Goal: Information Seeking & Learning: Learn about a topic

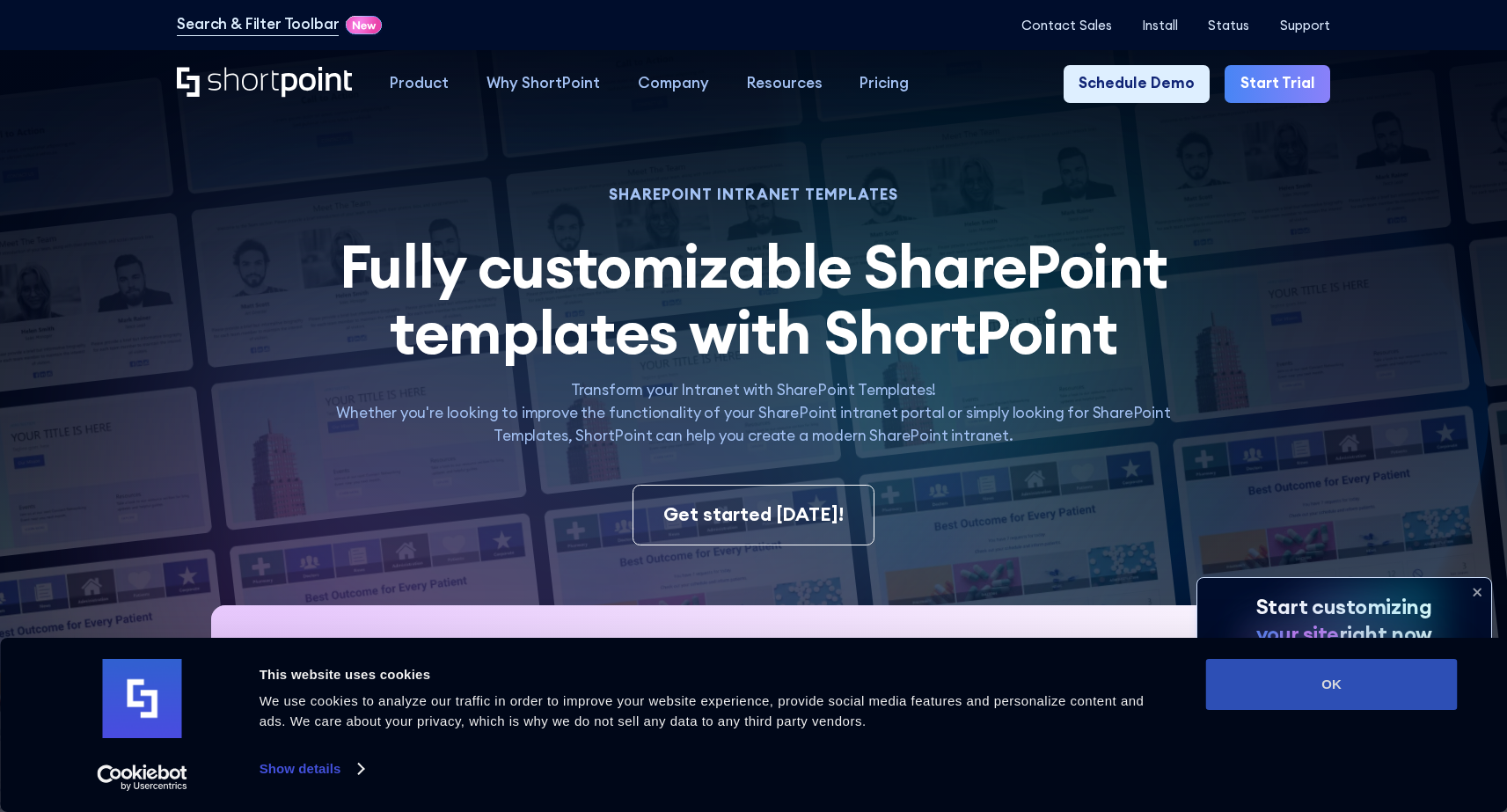
click at [1371, 691] on button "OK" at bounding box center [1332, 684] width 251 height 51
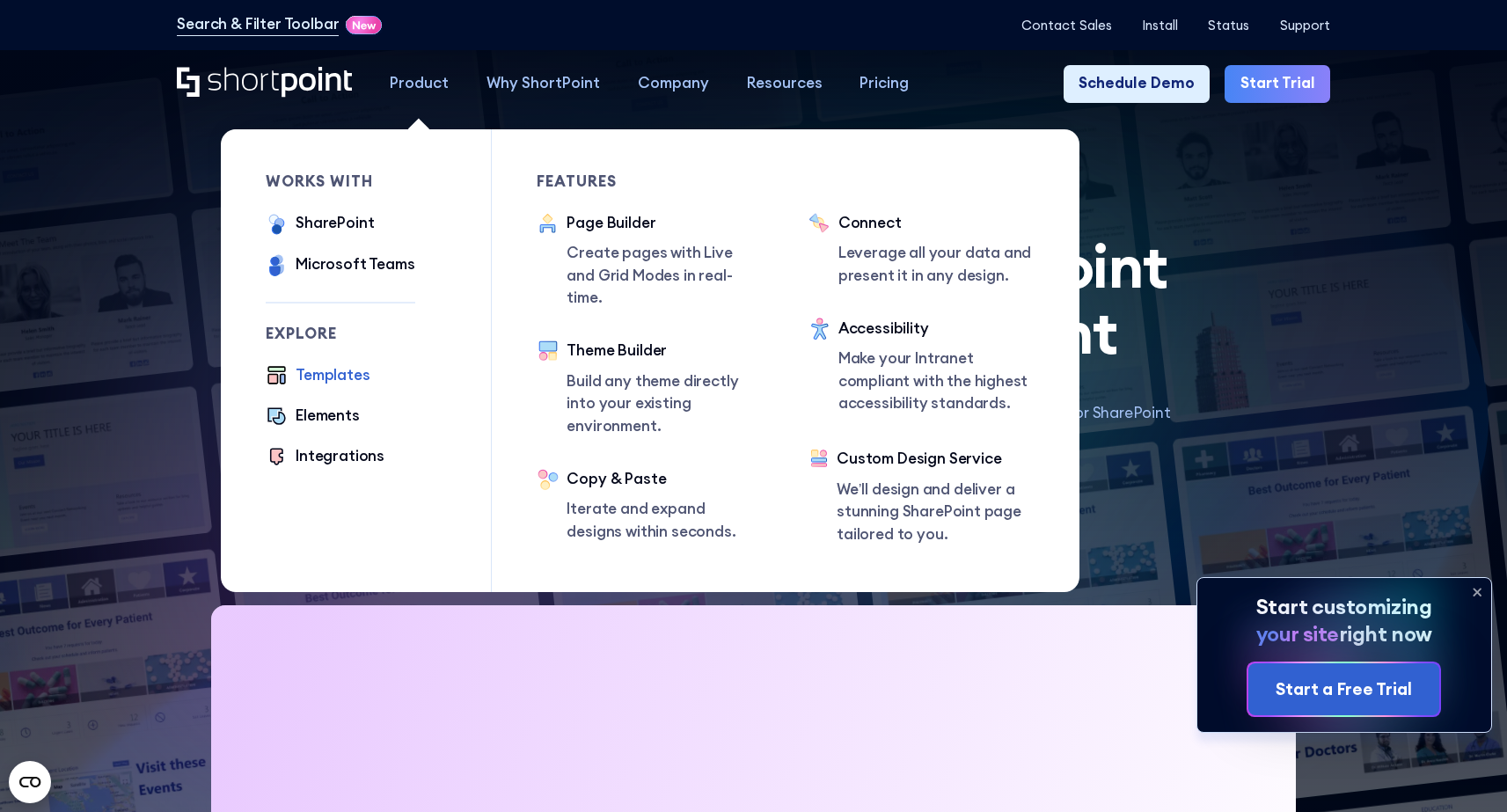
click at [414, 90] on div "Product" at bounding box center [419, 83] width 59 height 23
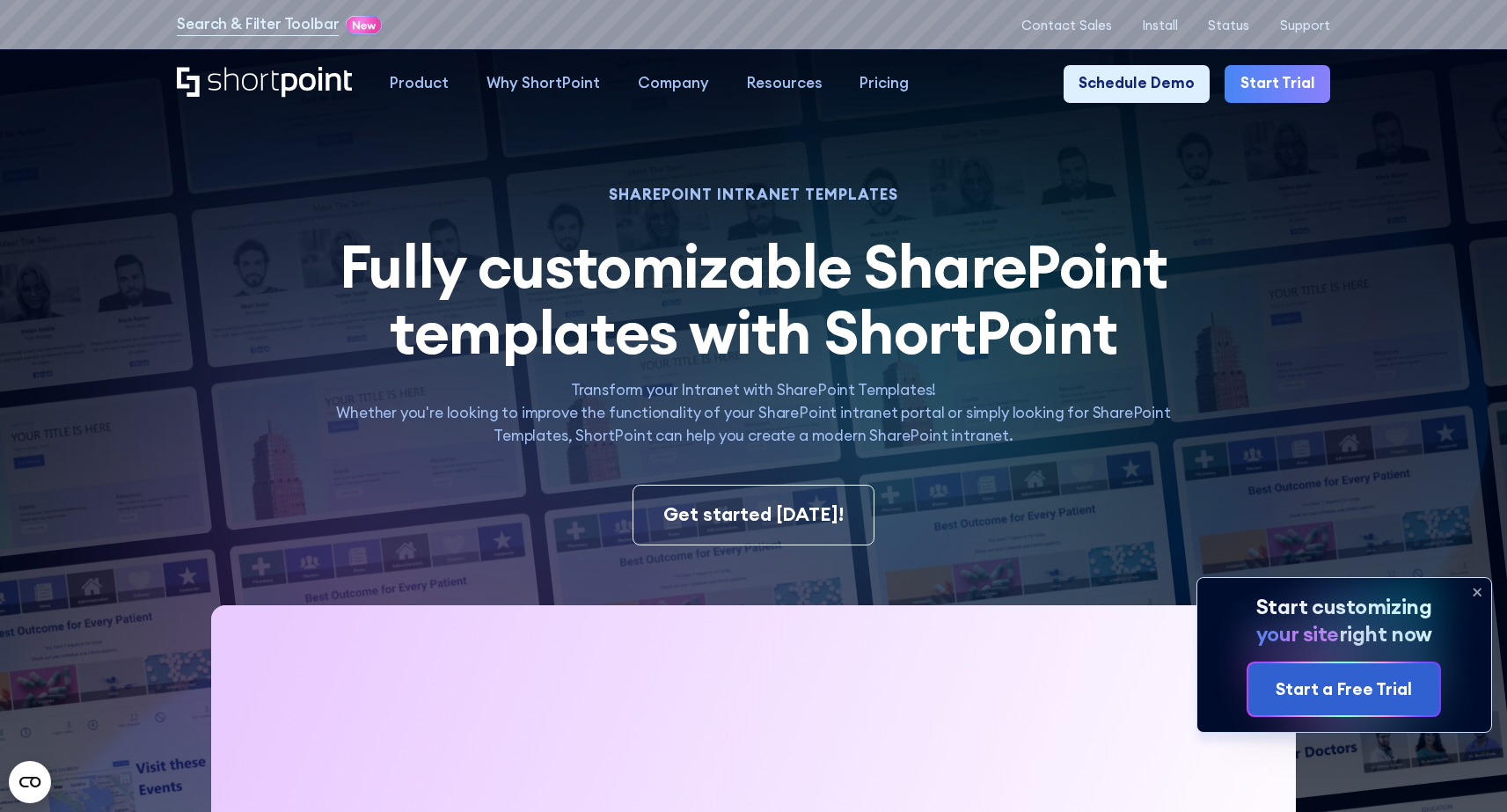
click at [1340, 313] on img at bounding box center [715, 496] width 1583 height 992
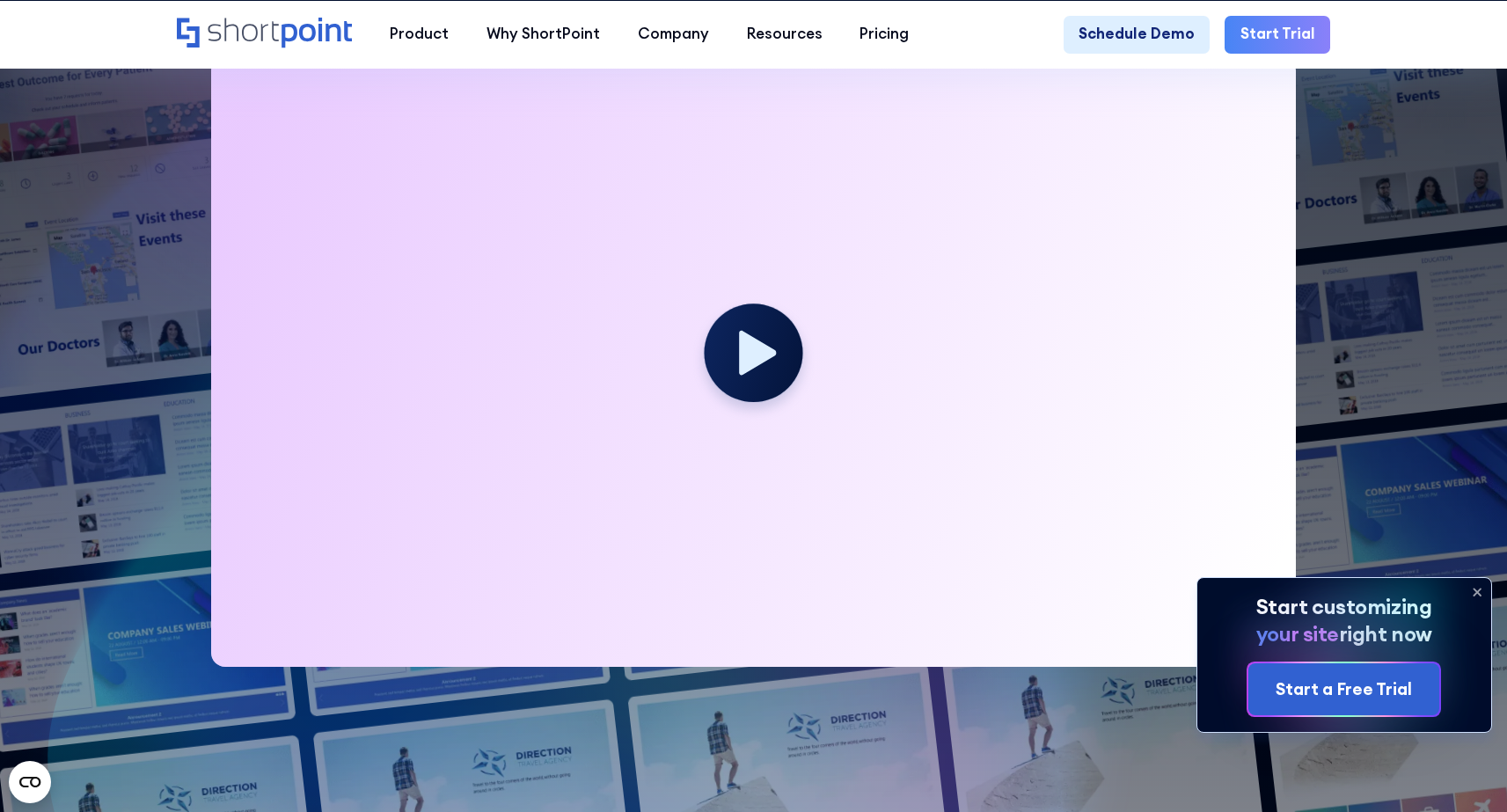
scroll to position [826, 0]
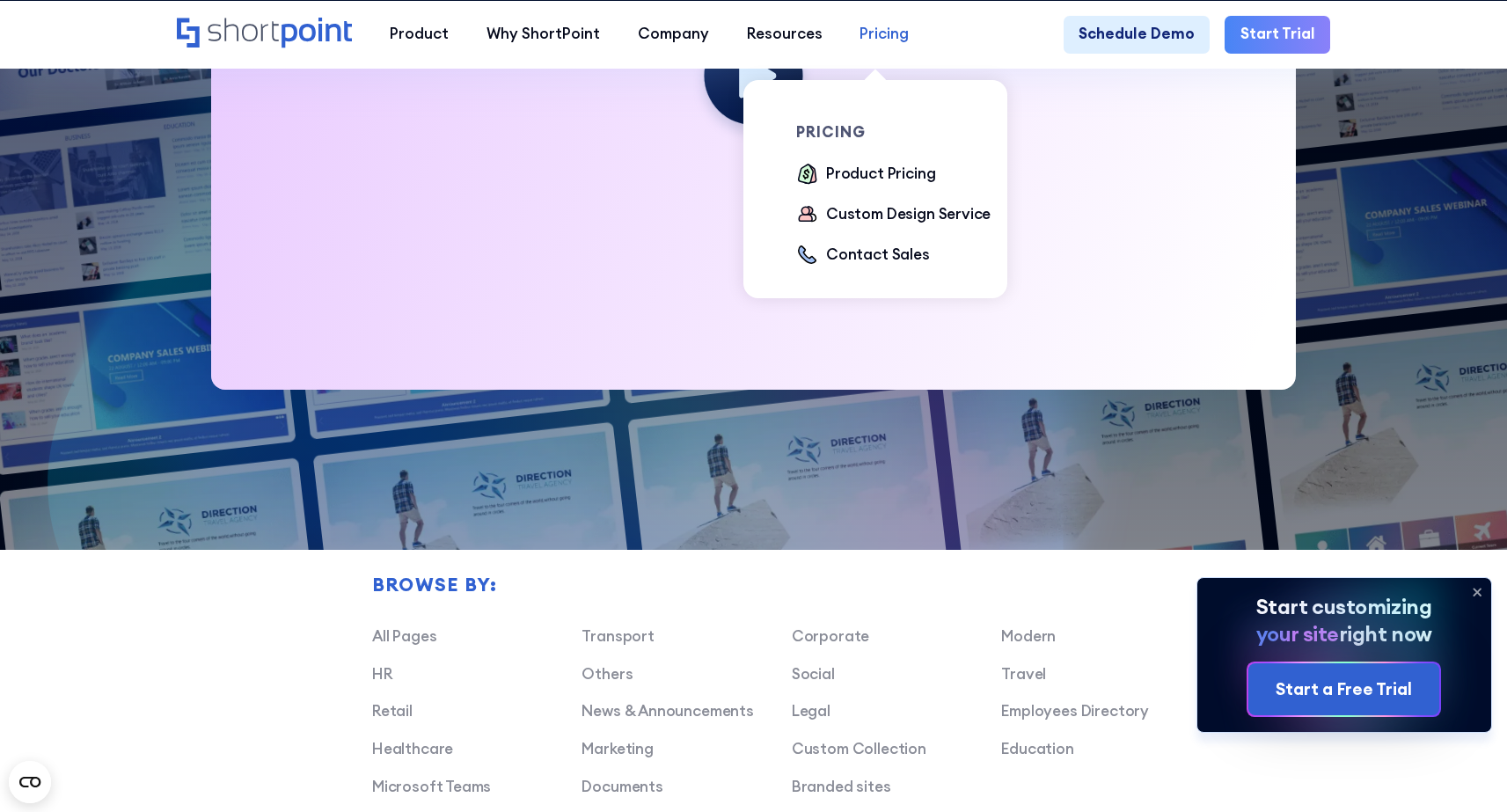
click at [887, 37] on div "Pricing" at bounding box center [883, 34] width 49 height 23
click at [917, 186] on div "Product Pricing" at bounding box center [881, 174] width 109 height 23
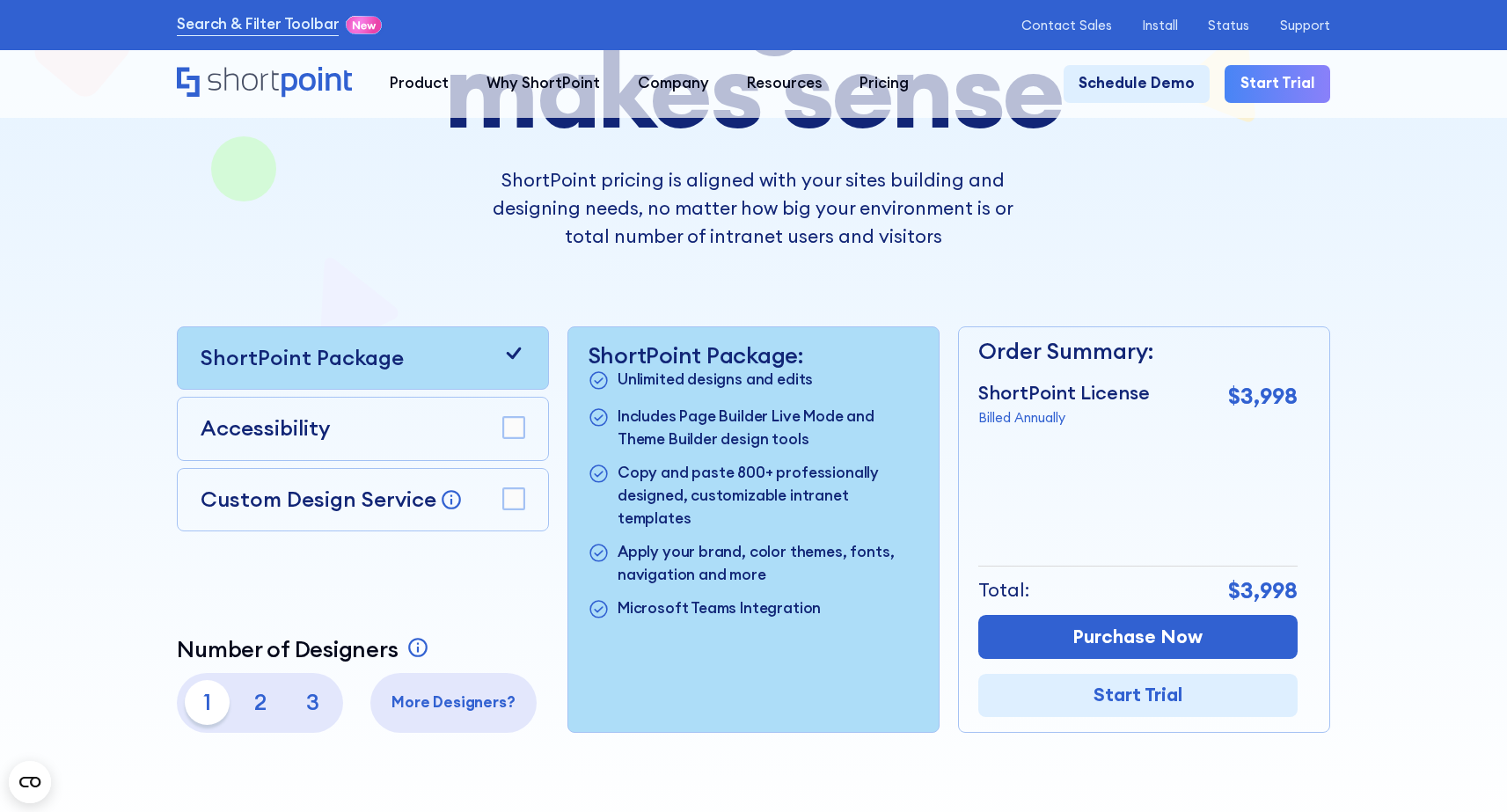
scroll to position [331, 0]
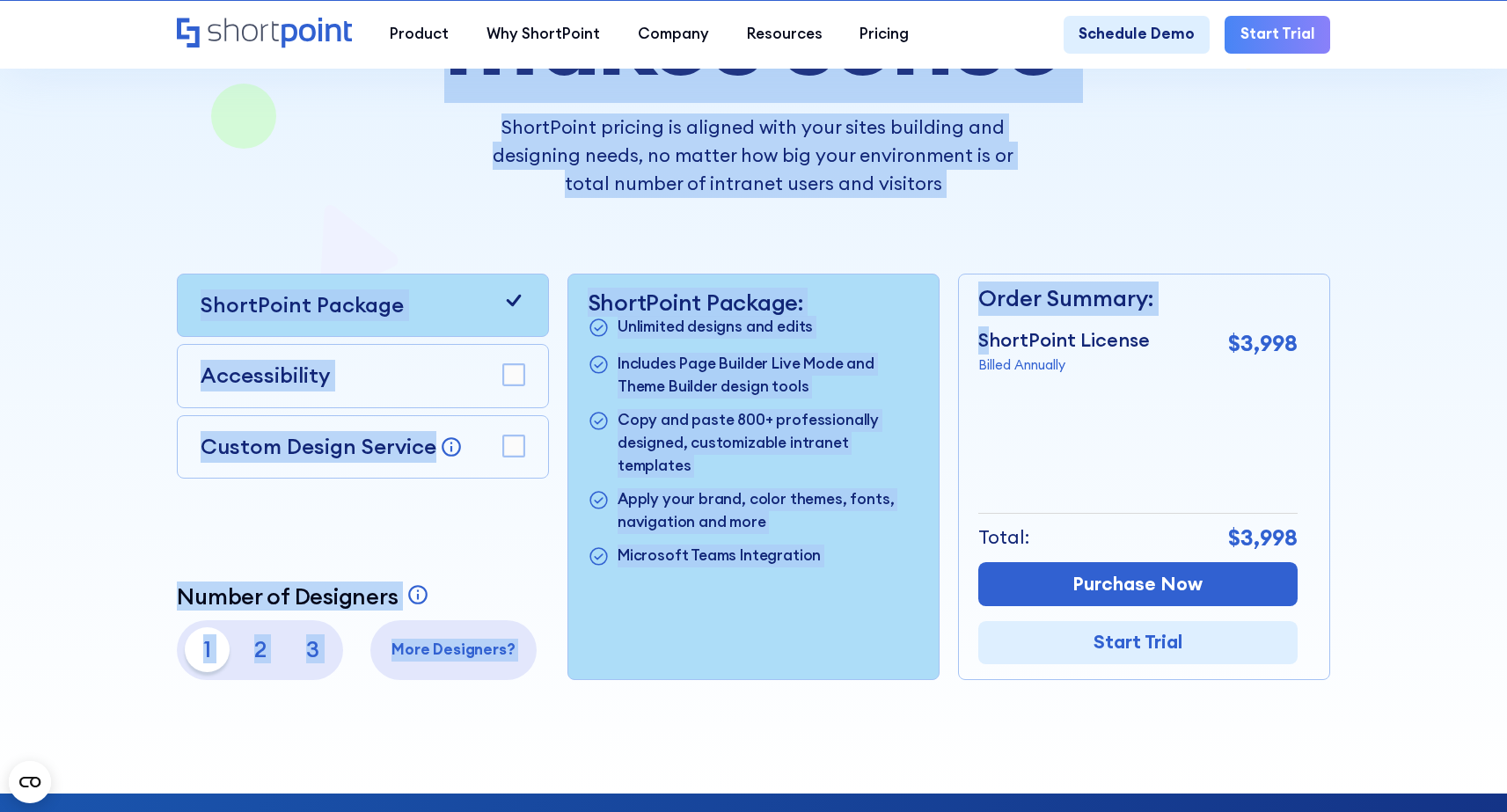
drag, startPoint x: 989, startPoint y: 351, endPoint x: 1423, endPoint y: 365, distance: 434.2
click at [1378, 360] on section "Pricing that makes sense ShortPoint pricing is aligned with your sites building…" at bounding box center [753, 250] width 1507 height 1086
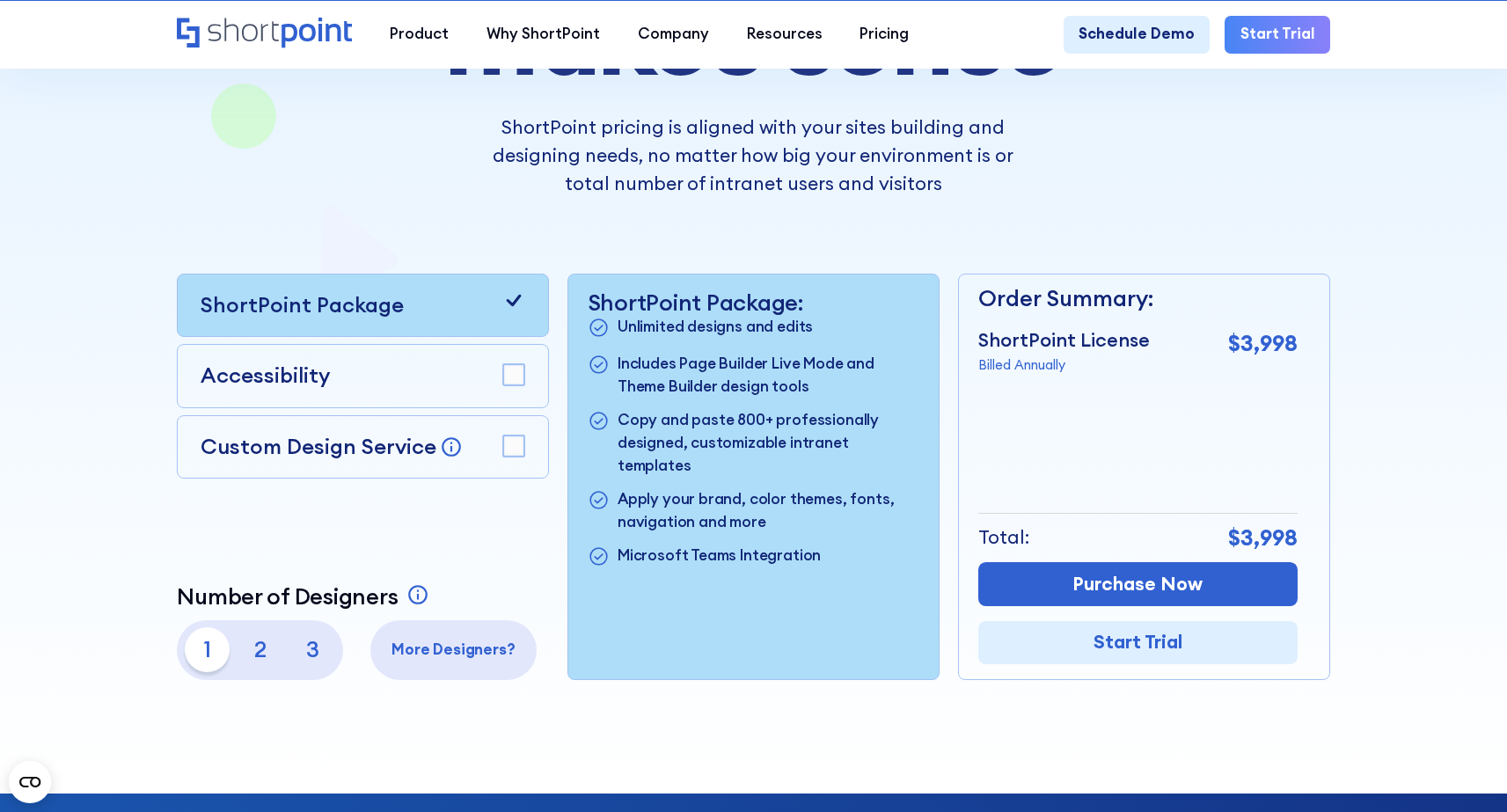
click at [1423, 365] on div at bounding box center [754, 250] width 1357 height 1086
drag, startPoint x: 675, startPoint y: 342, endPoint x: 824, endPoint y: 415, distance: 165.9
click at [820, 405] on ul "Unlimited designs and edits Includes Page Builder Live Mode and Theme Builder d…" at bounding box center [754, 442] width 333 height 254
click at [825, 415] on ul "Unlimited designs and edits Includes Page Builder Live Mode and Theme Builder d…" at bounding box center [754, 442] width 333 height 254
drag, startPoint x: 798, startPoint y: 398, endPoint x: 611, endPoint y: 347, distance: 193.8
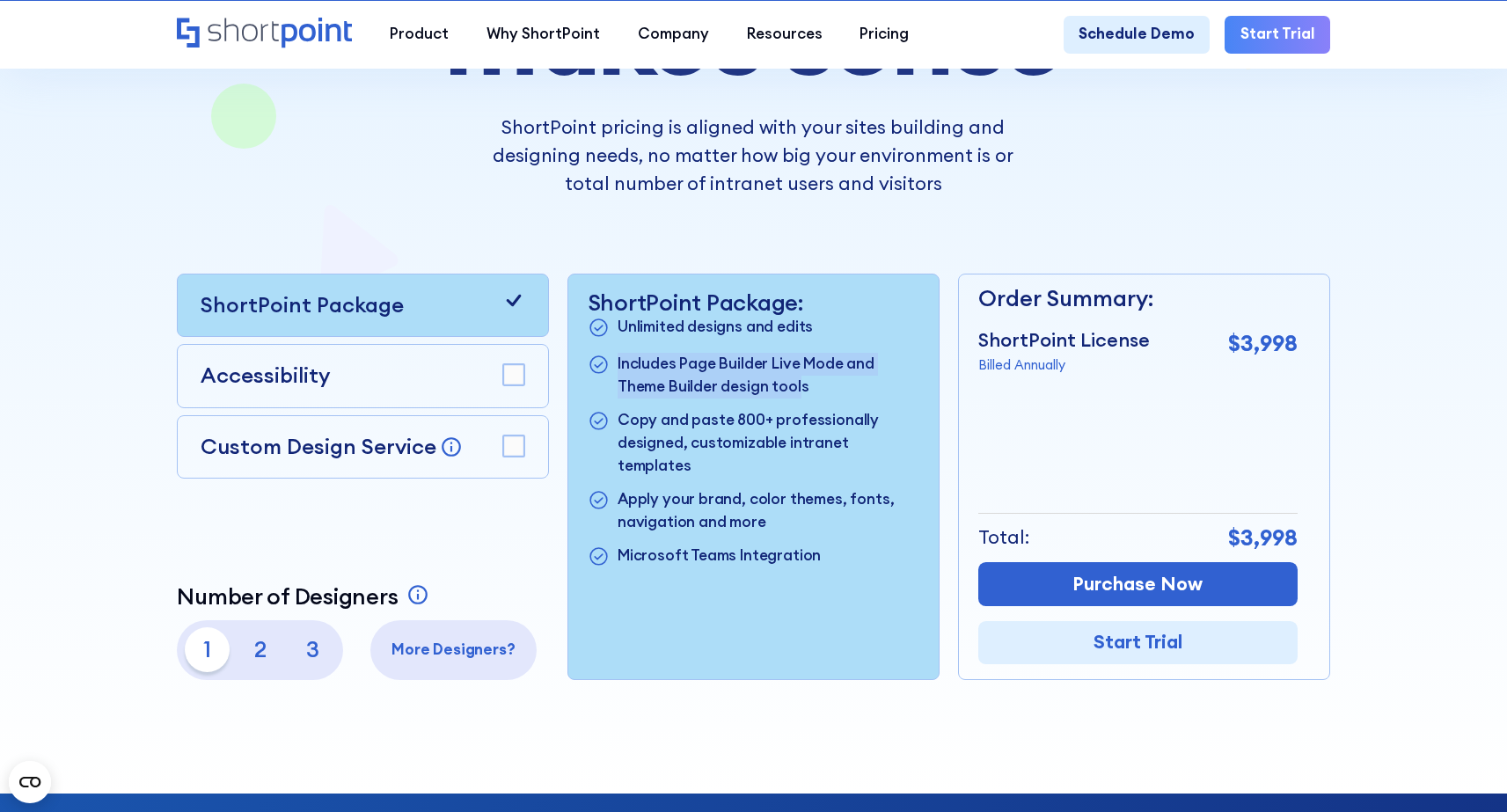
click at [611, 347] on ul "Unlimited designs and edits Includes Page Builder Live Mode and Theme Builder d…" at bounding box center [754, 442] width 333 height 254
drag, startPoint x: 635, startPoint y: 418, endPoint x: 815, endPoint y: 472, distance: 187.9
click at [815, 472] on ul "Unlimited designs and edits Includes Page Builder Live Mode and Theme Builder d…" at bounding box center [754, 442] width 333 height 254
drag, startPoint x: 831, startPoint y: 543, endPoint x: 657, endPoint y: 541, distance: 174.0
click at [657, 545] on li "Microsoft Teams Integration" at bounding box center [754, 558] width 333 height 26
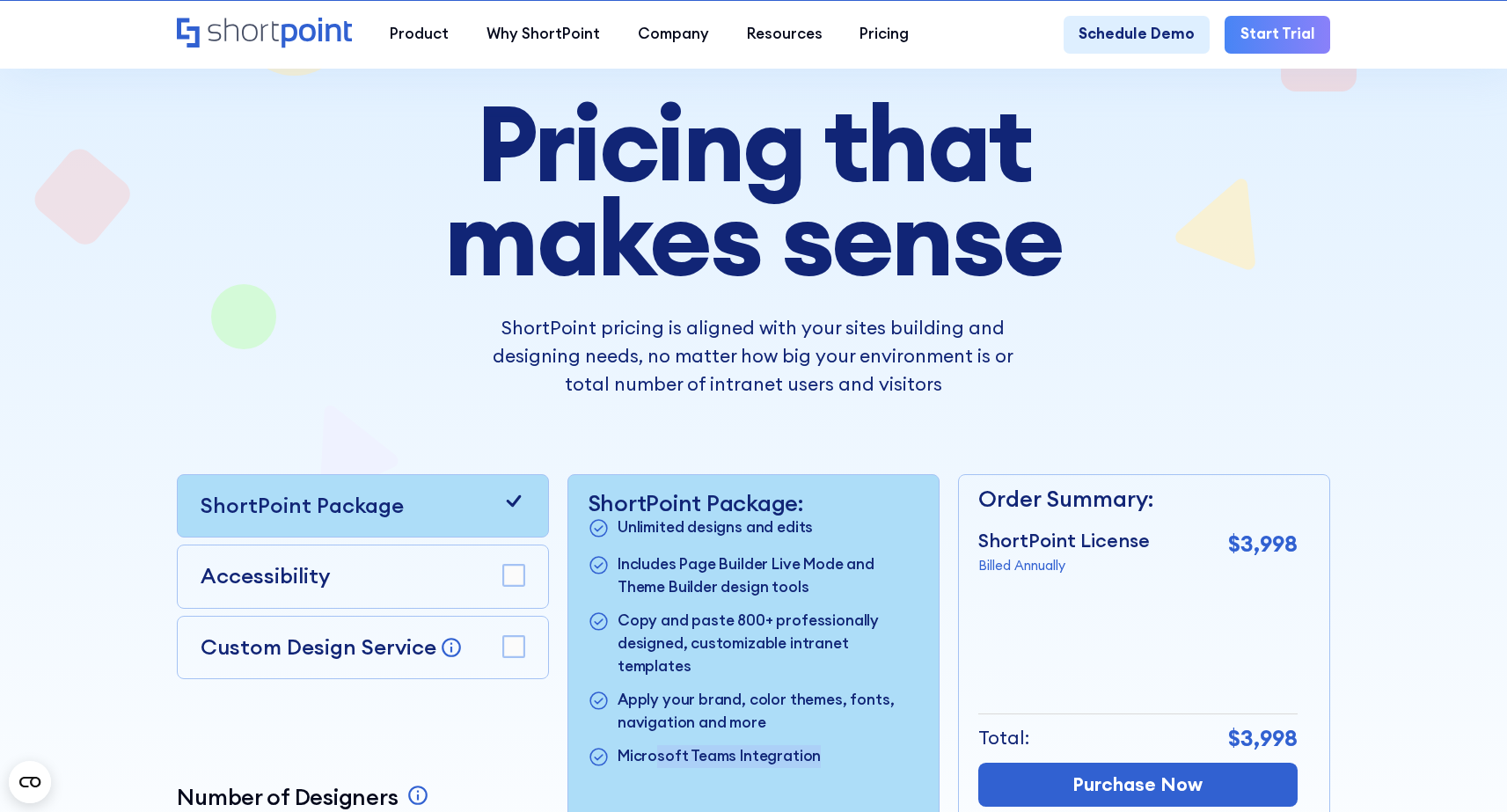
scroll to position [0, 0]
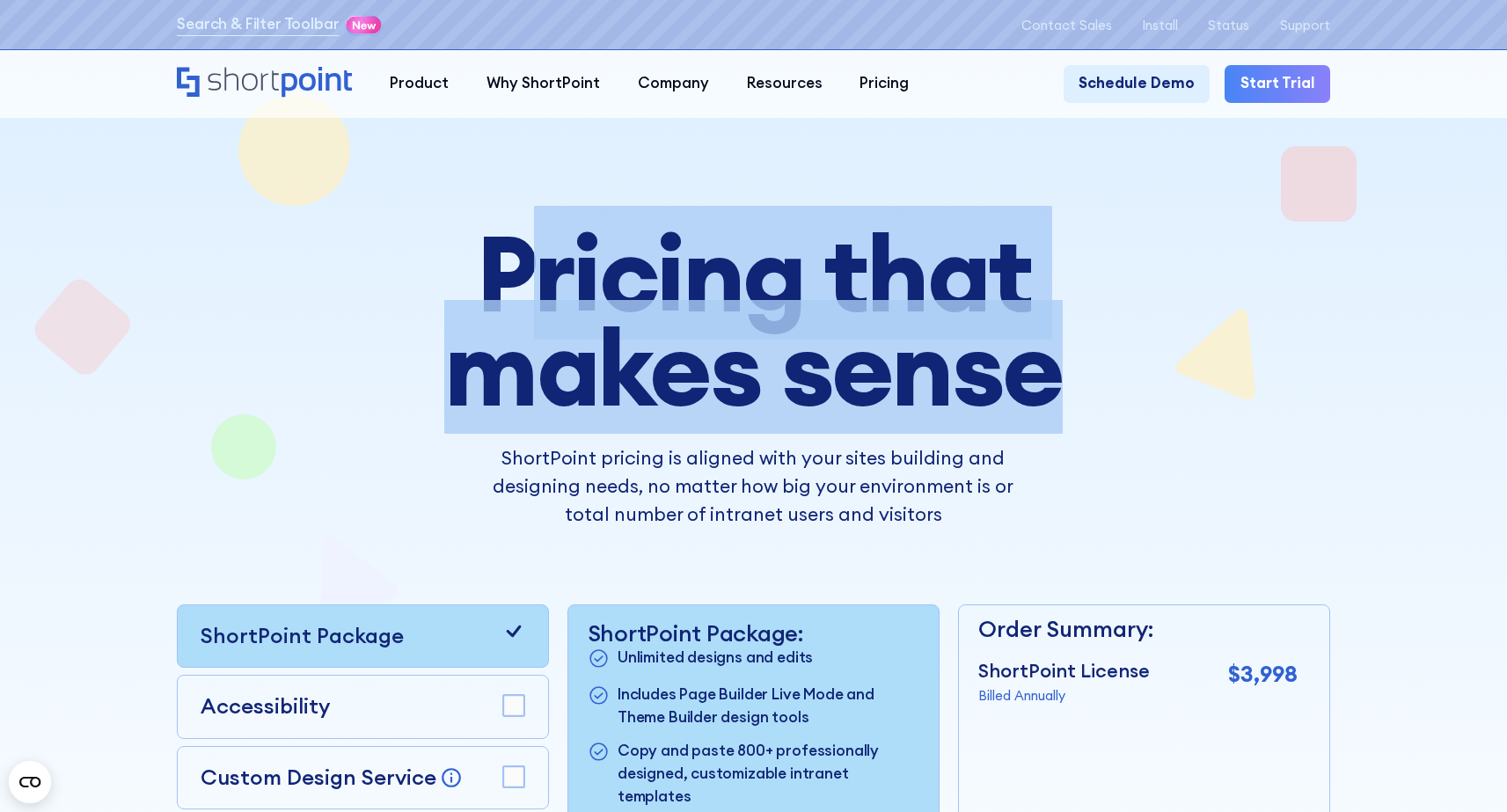
drag, startPoint x: 1060, startPoint y: 403, endPoint x: 564, endPoint y: 321, distance: 502.7
click at [523, 289] on h1 "Pricing that makes sense" at bounding box center [754, 320] width 848 height 188
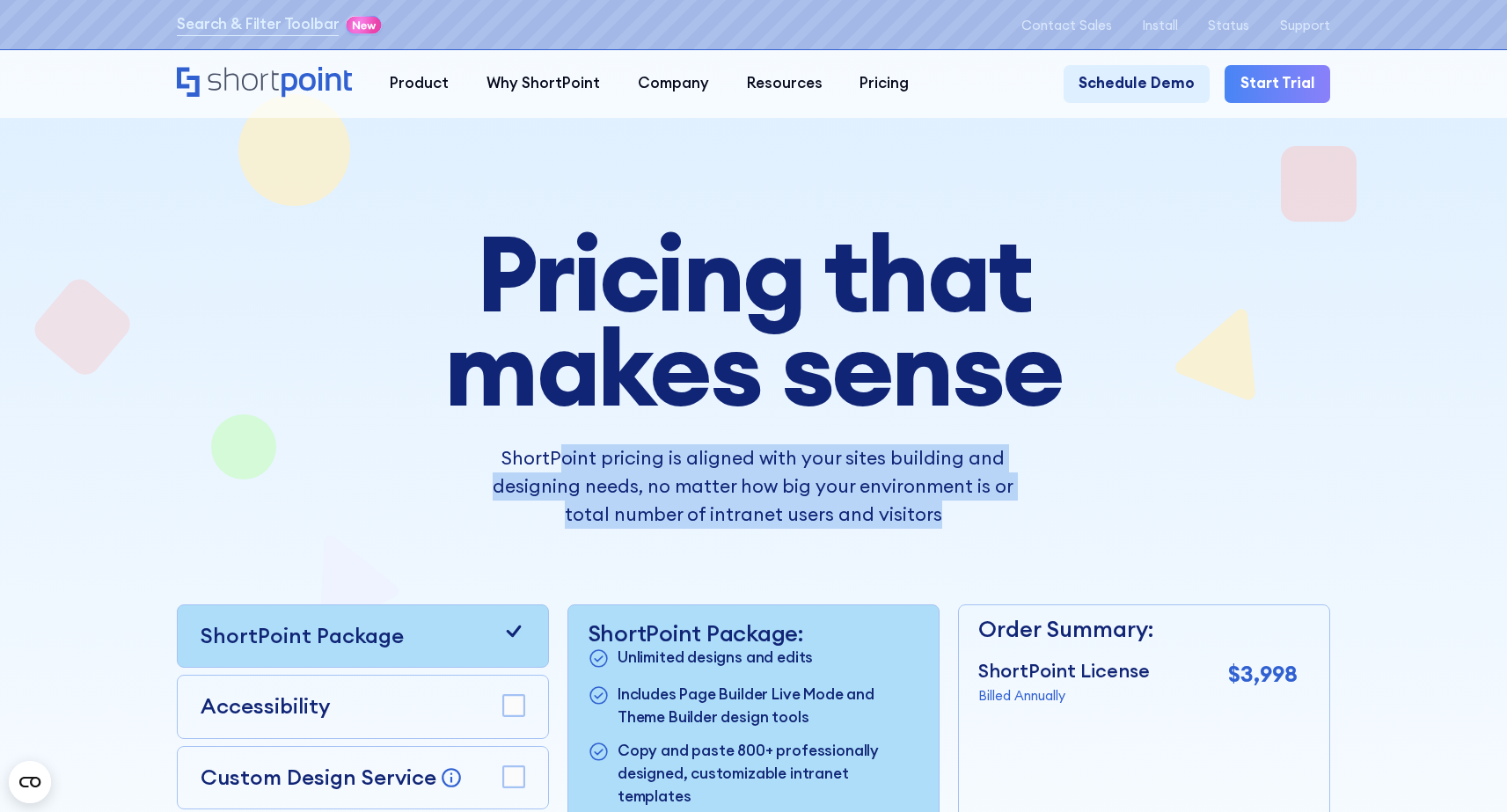
drag, startPoint x: 559, startPoint y: 465, endPoint x: 1012, endPoint y: 534, distance: 458.2
click at [1003, 528] on p "ShortPoint pricing is aligned with your sites building and designing needs, no …" at bounding box center [753, 486] width 565 height 84
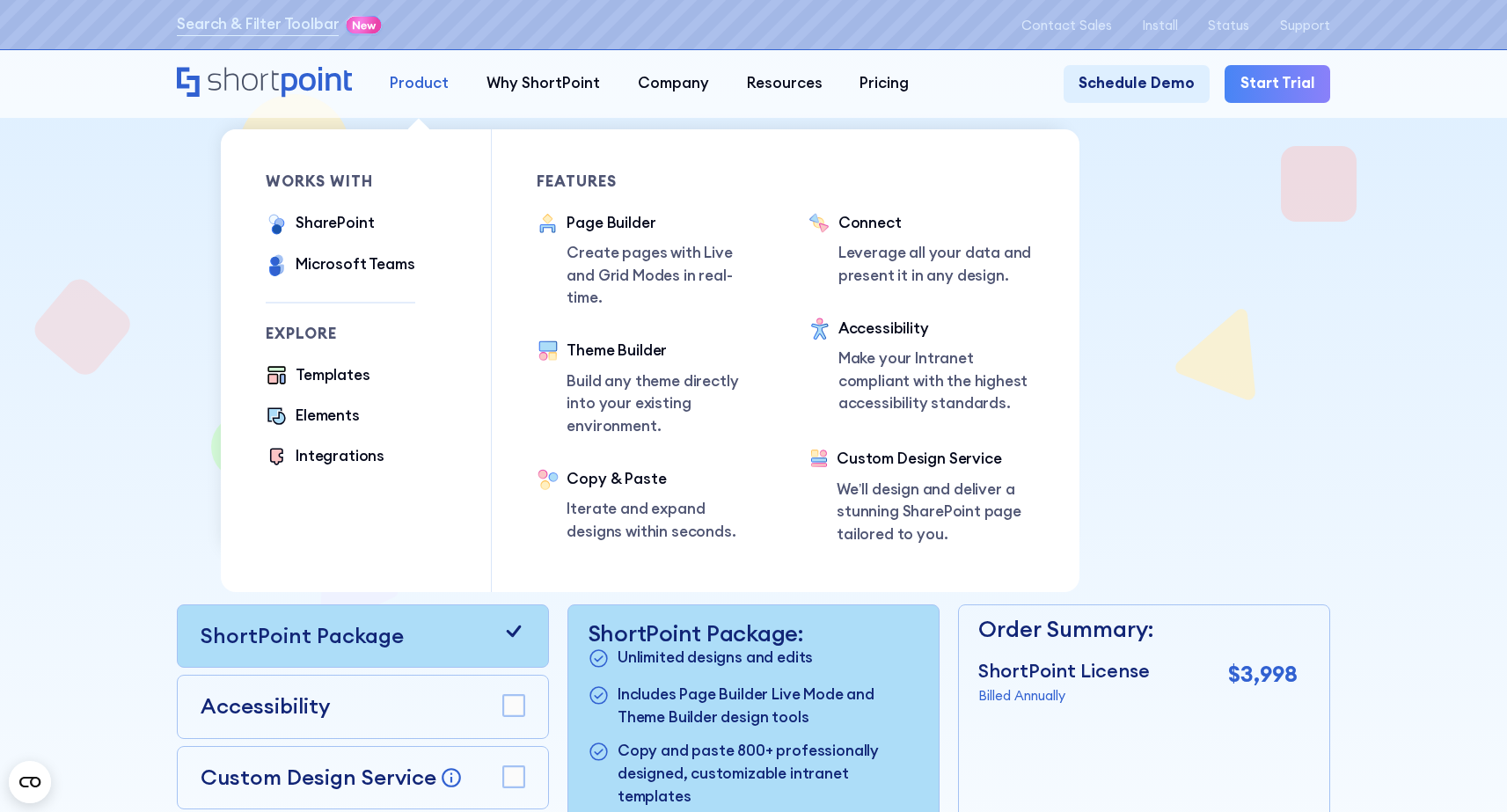
click at [422, 79] on div "Product" at bounding box center [419, 83] width 59 height 23
click at [347, 224] on div "SharePoint" at bounding box center [334, 224] width 79 height 23
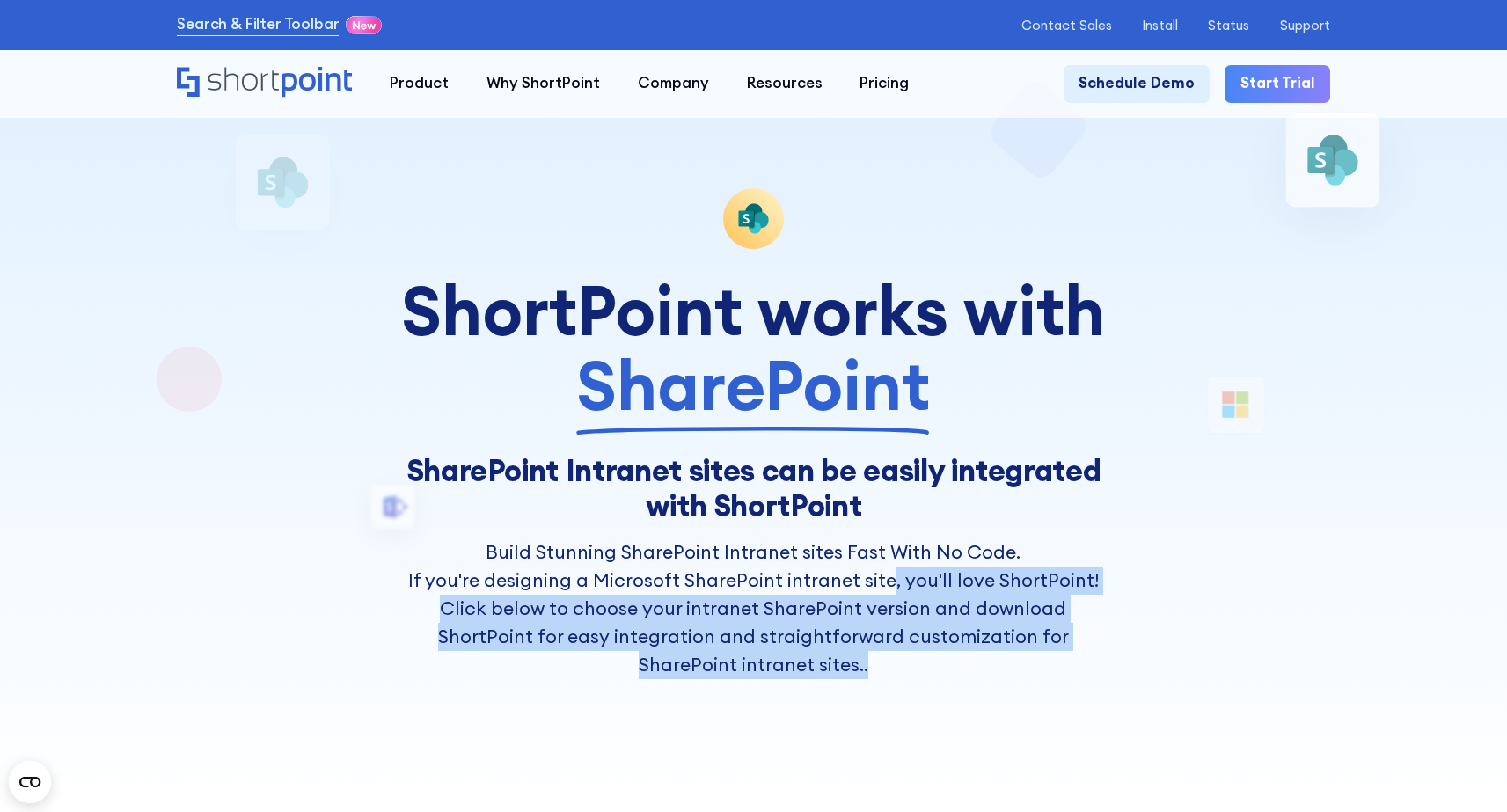
drag, startPoint x: 895, startPoint y: 584, endPoint x: 962, endPoint y: 684, distance: 120.4
click at [962, 679] on p "If you're designing a Microsoft SharePoint intranet site, you'll love ShortPoin…" at bounding box center [753, 623] width 707 height 113
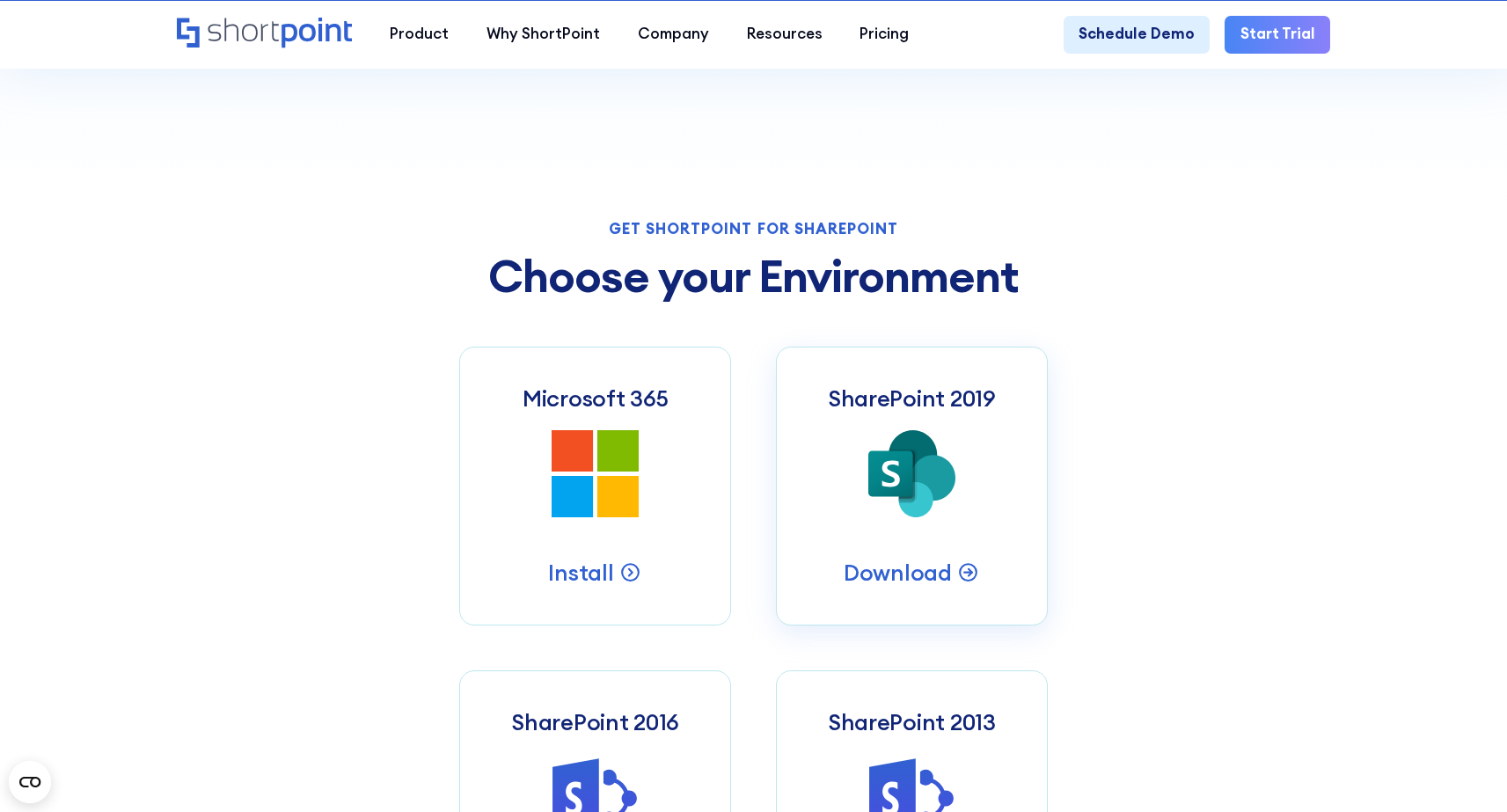
scroll to position [998, 0]
